Goal: Information Seeking & Learning: Learn about a topic

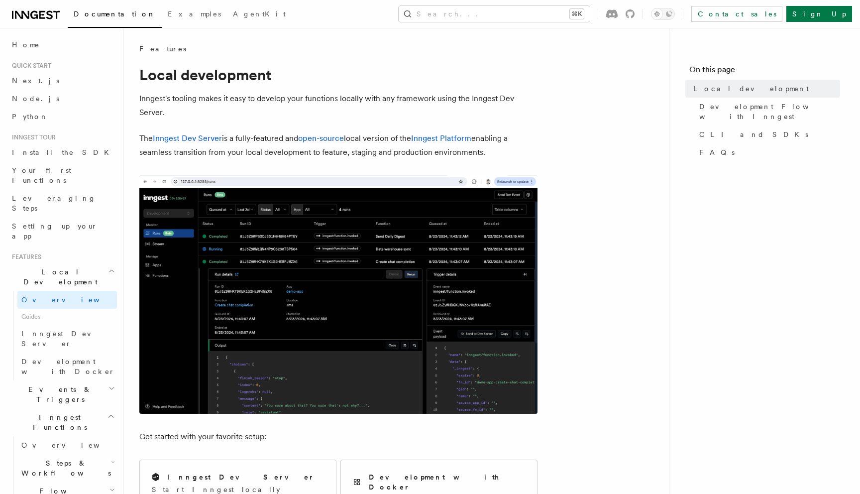
click at [202, 101] on p "Inngest's tooling makes it easy to develop your functions locally with any fram…" at bounding box center [338, 106] width 398 height 28
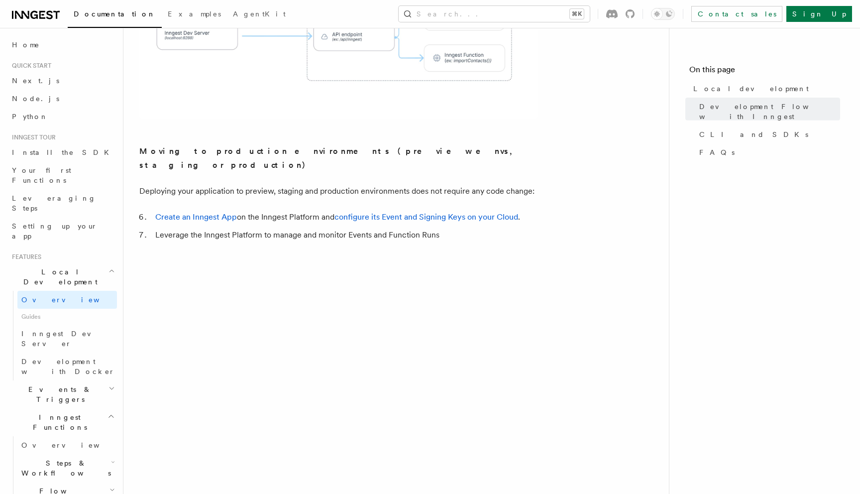
scroll to position [863, 0]
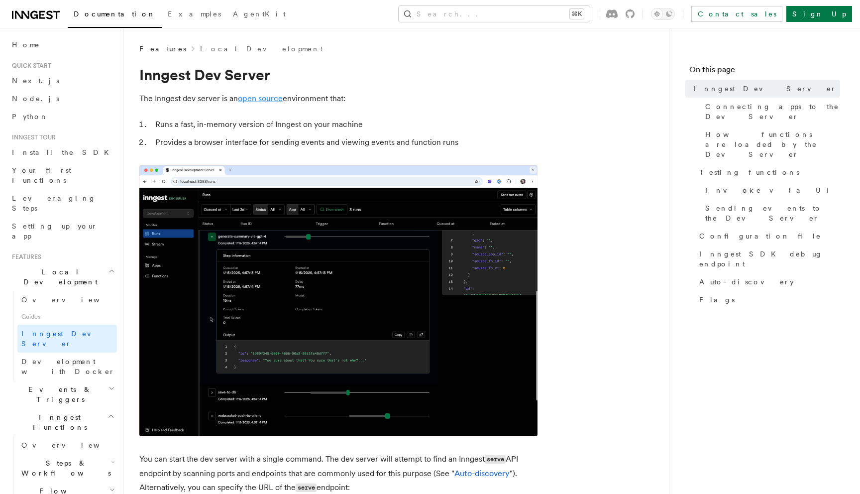
click at [259, 100] on link "open source" at bounding box center [260, 98] width 45 height 9
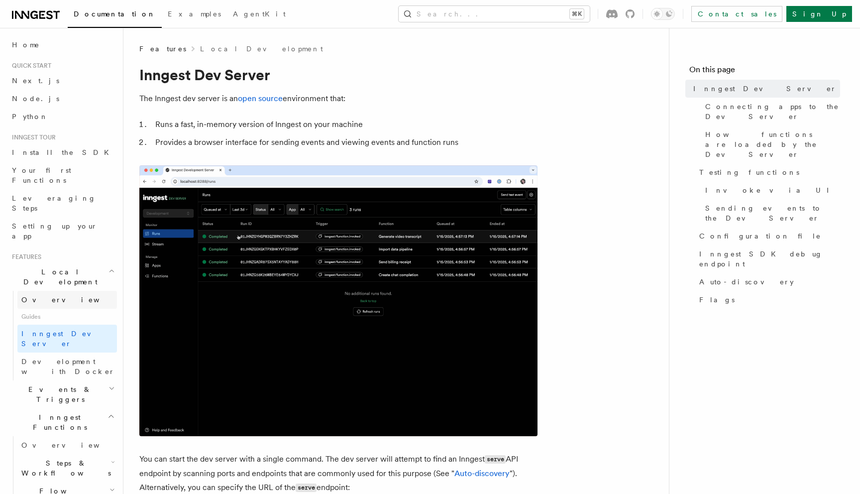
click at [62, 291] on link "Overview" at bounding box center [67, 300] width 100 height 18
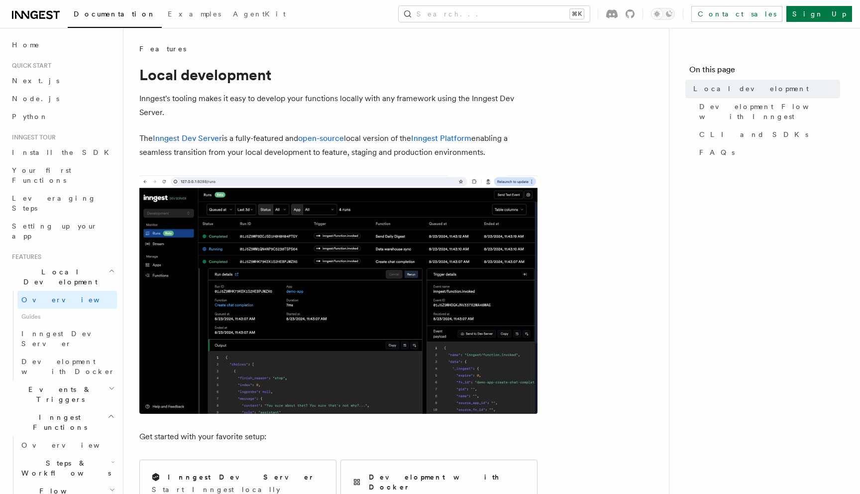
click at [63, 267] on span "Local Development" at bounding box center [58, 277] width 101 height 20
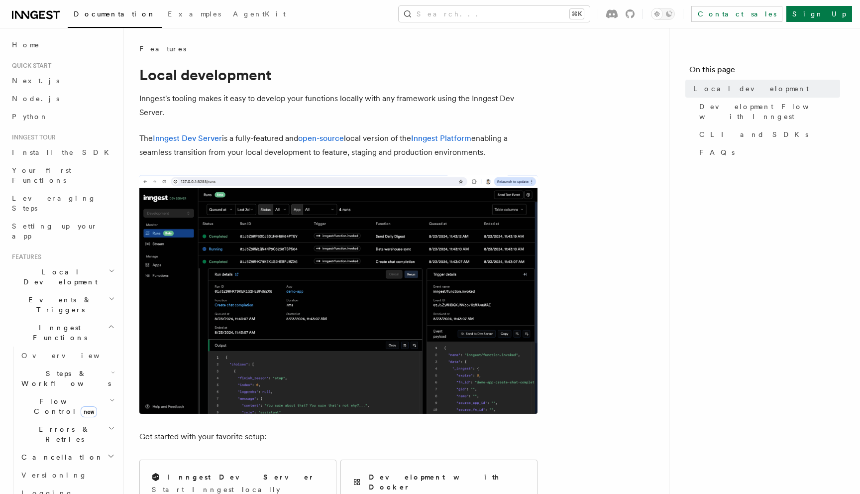
click at [60, 396] on span "Flow Control new" at bounding box center [63, 406] width 92 height 20
click at [58, 425] on span "Overview" at bounding box center [82, 429] width 102 height 8
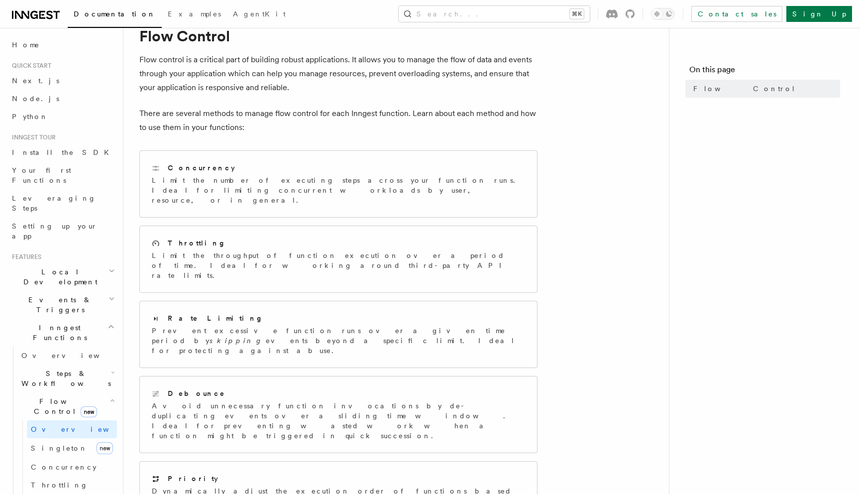
scroll to position [51, 0]
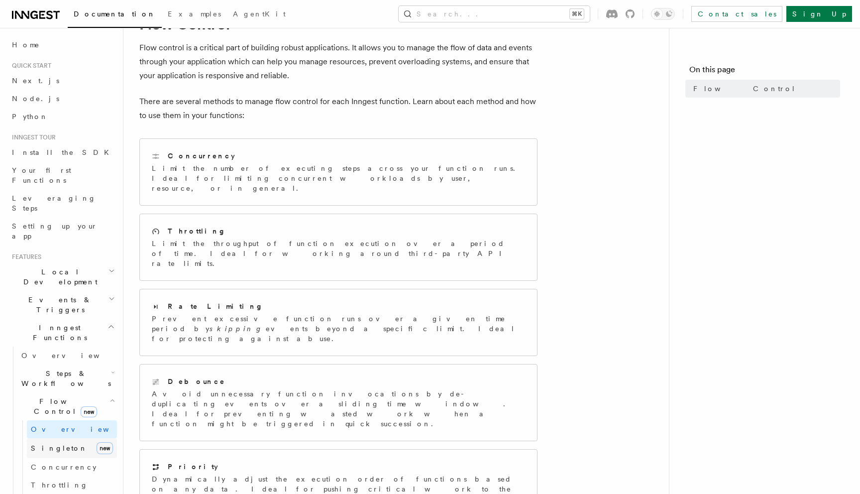
click at [77, 438] on link "[PERSON_NAME] new" at bounding box center [72, 448] width 90 height 20
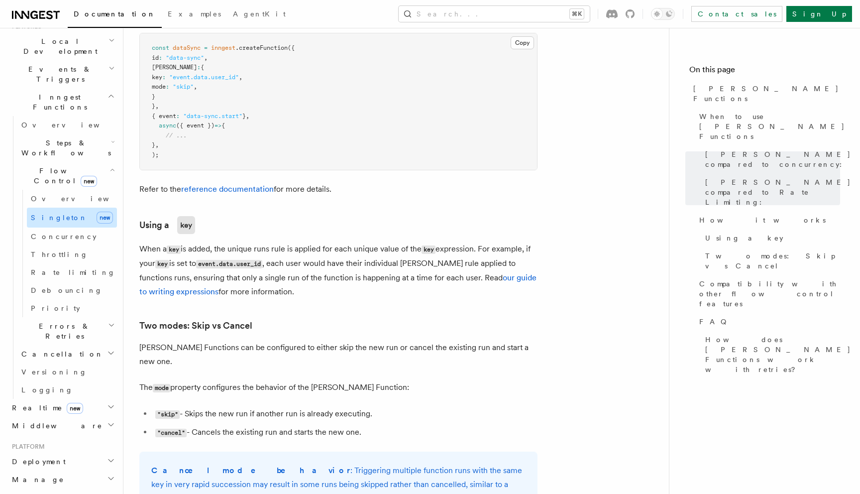
scroll to position [239, 0]
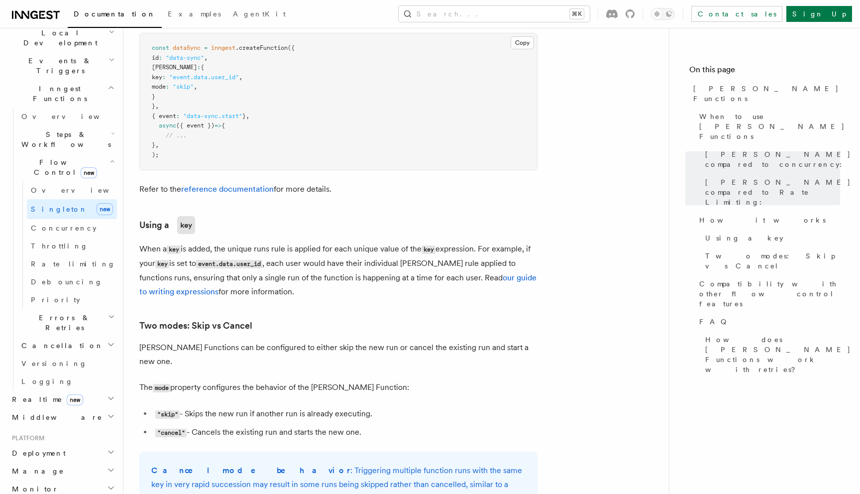
click at [84, 390] on h2 "Realtime new" at bounding box center [62, 399] width 109 height 18
click at [69, 408] on link "Overview" at bounding box center [67, 417] width 100 height 18
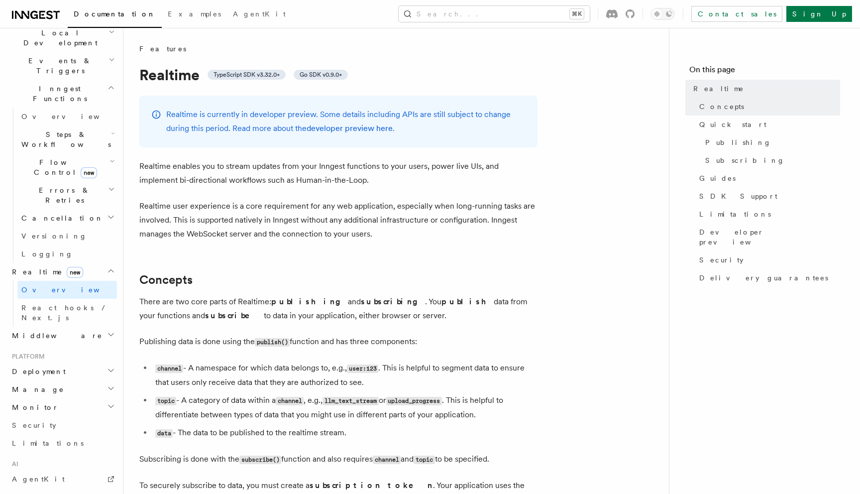
scroll to position [260, 0]
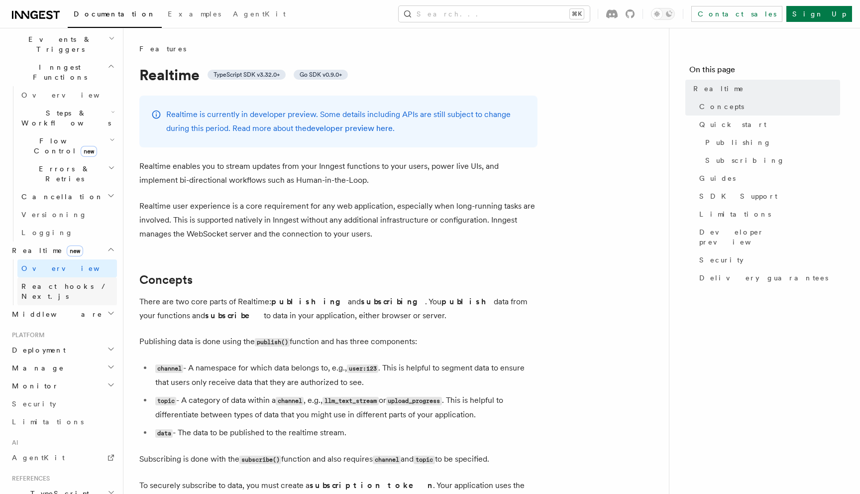
click at [84, 282] on span "React hooks / Next.js" at bounding box center [65, 291] width 88 height 18
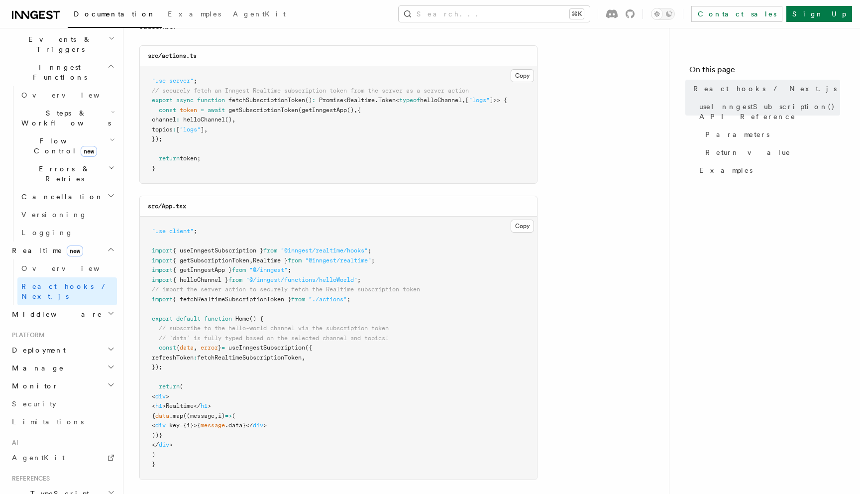
scroll to position [338, 0]
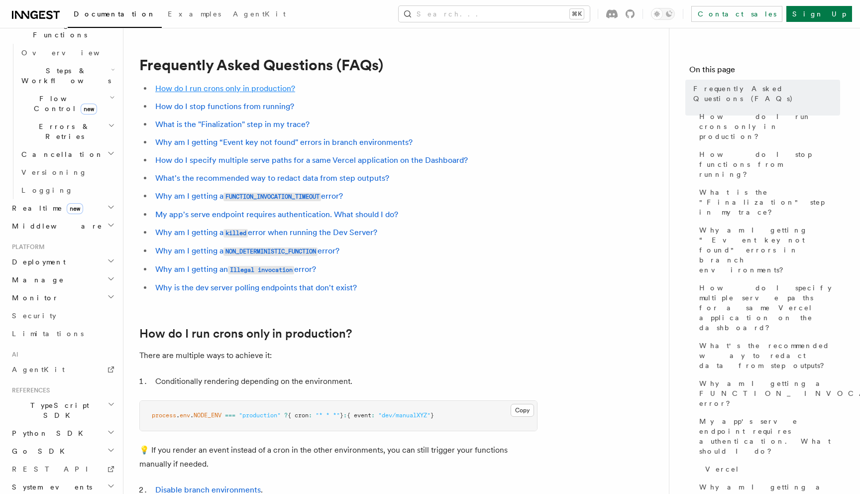
click at [250, 88] on link "How do I run crons only in production?" at bounding box center [225, 88] width 140 height 9
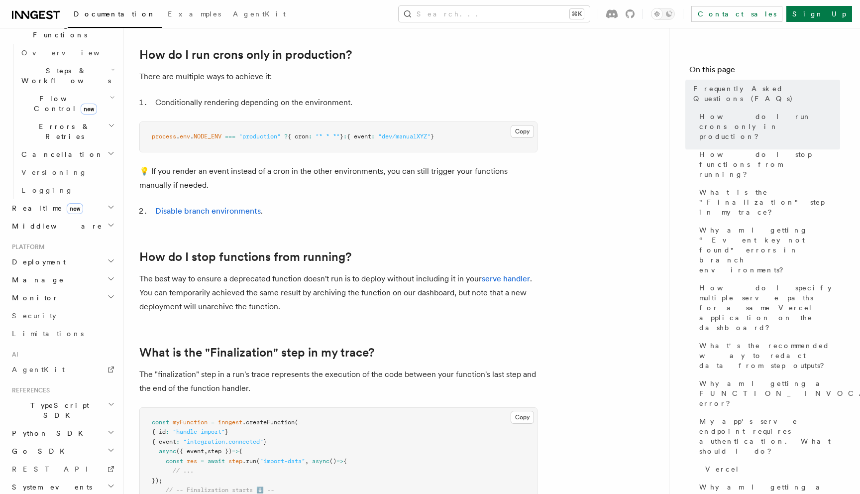
scroll to position [280, 0]
click at [248, 99] on li "Conditionally rendering depending on the environment." at bounding box center [344, 102] width 385 height 14
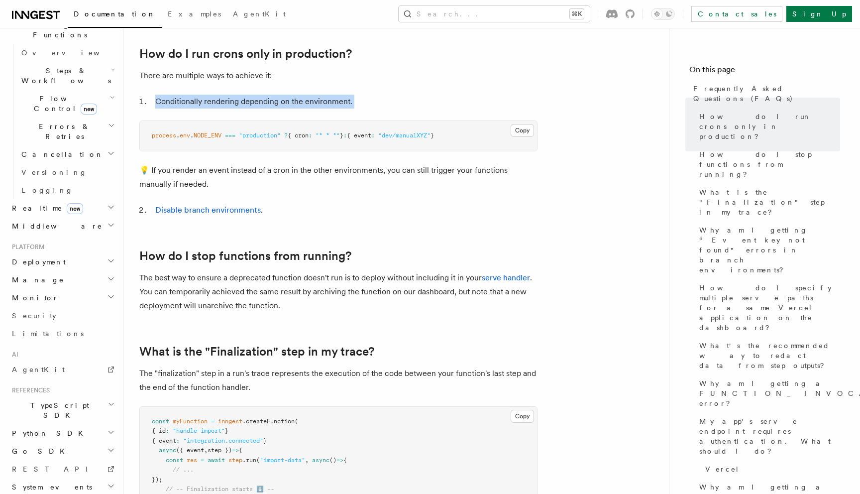
click at [248, 99] on li "Conditionally rendering depending on the environment." at bounding box center [344, 102] width 385 height 14
click at [242, 250] on link "How do I stop functions from running?" at bounding box center [245, 256] width 212 height 14
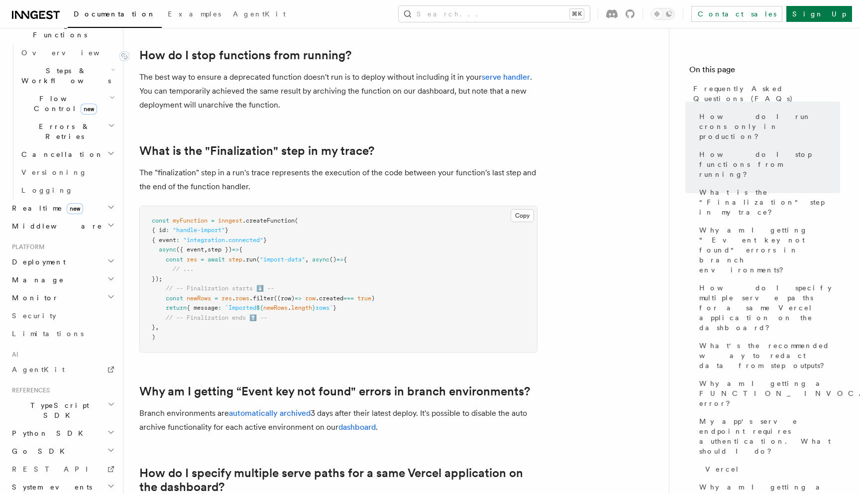
scroll to position [481, 0]
